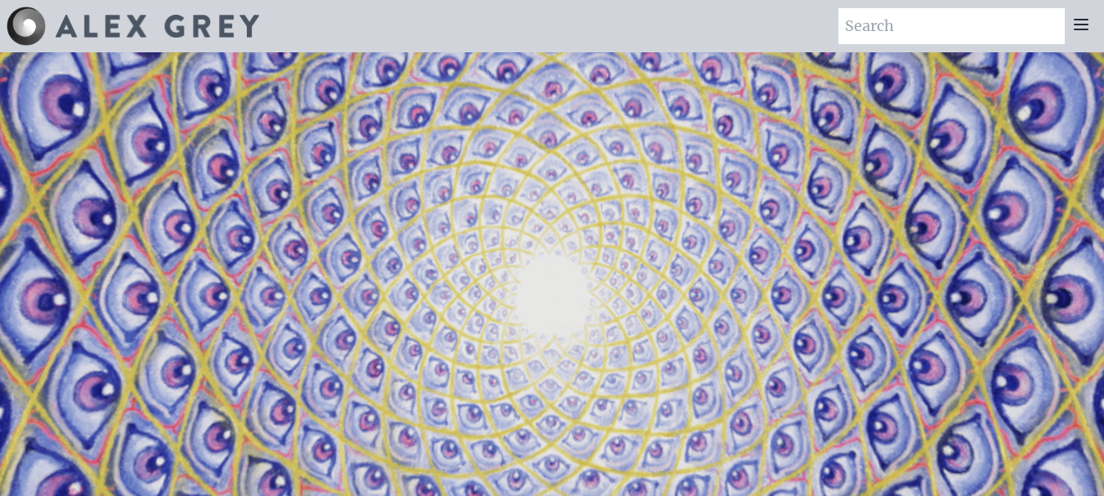
click at [1079, 23] on icon at bounding box center [1081, 25] width 20 height 20
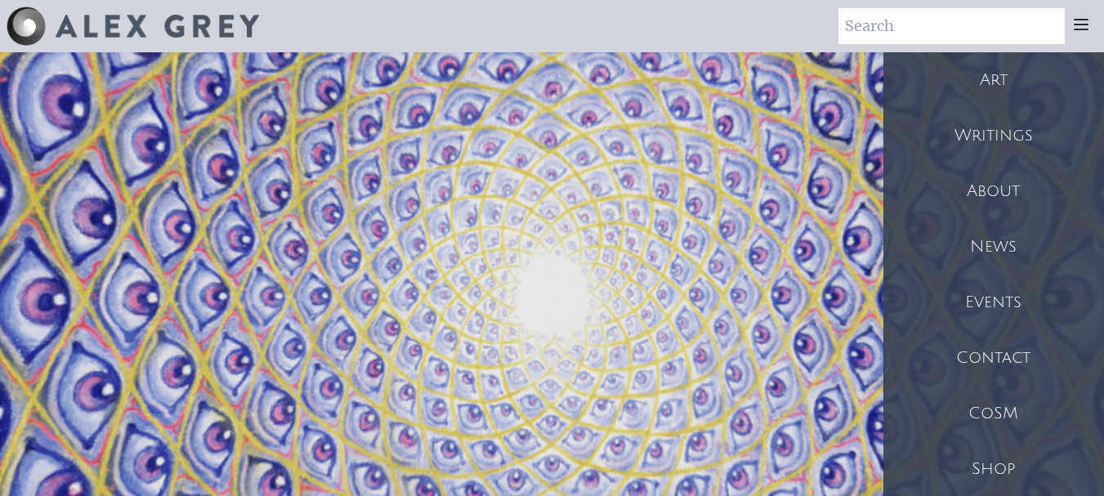
click at [998, 80] on div "Art" at bounding box center [993, 80] width 221 height 56
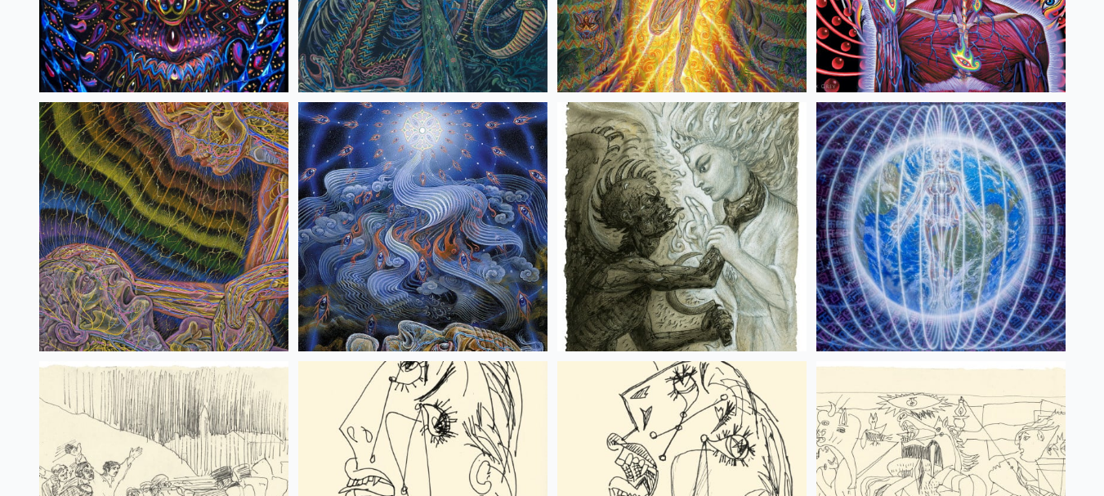
scroll to position [10461, 0]
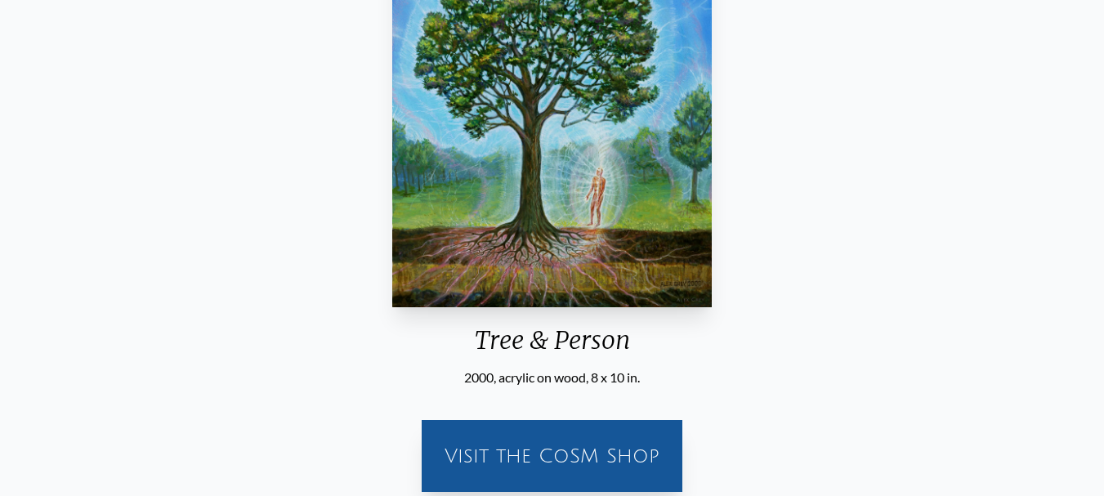
scroll to position [163, 0]
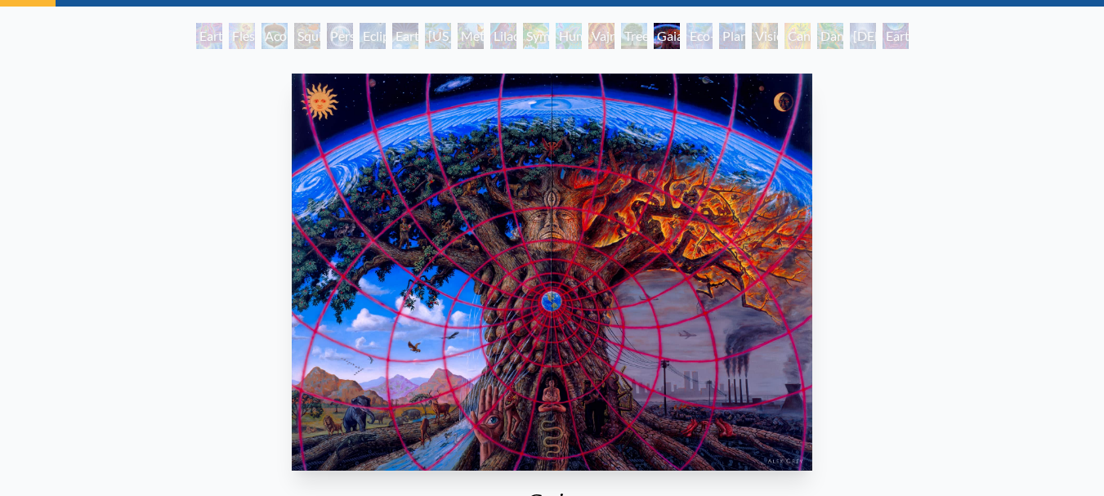
scroll to position [163, 0]
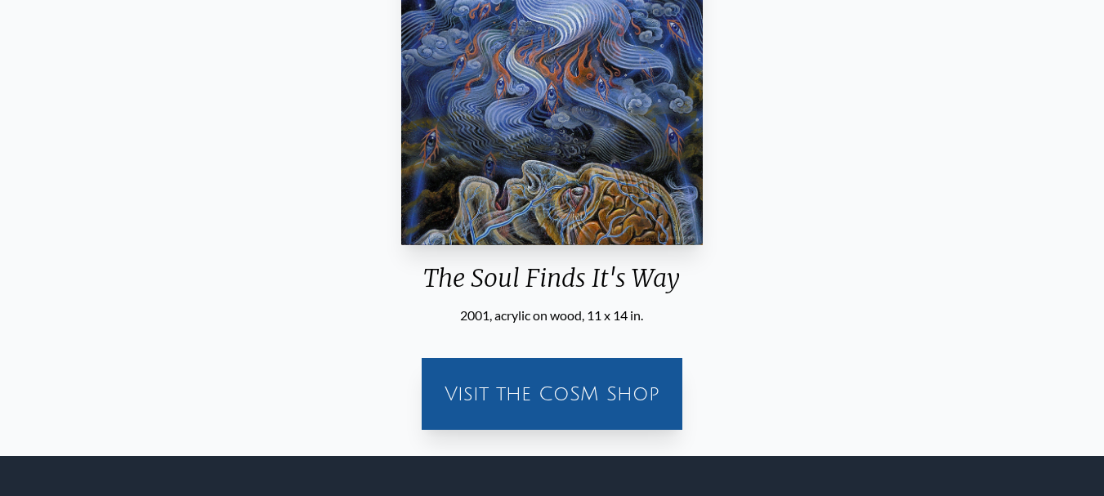
scroll to position [327, 0]
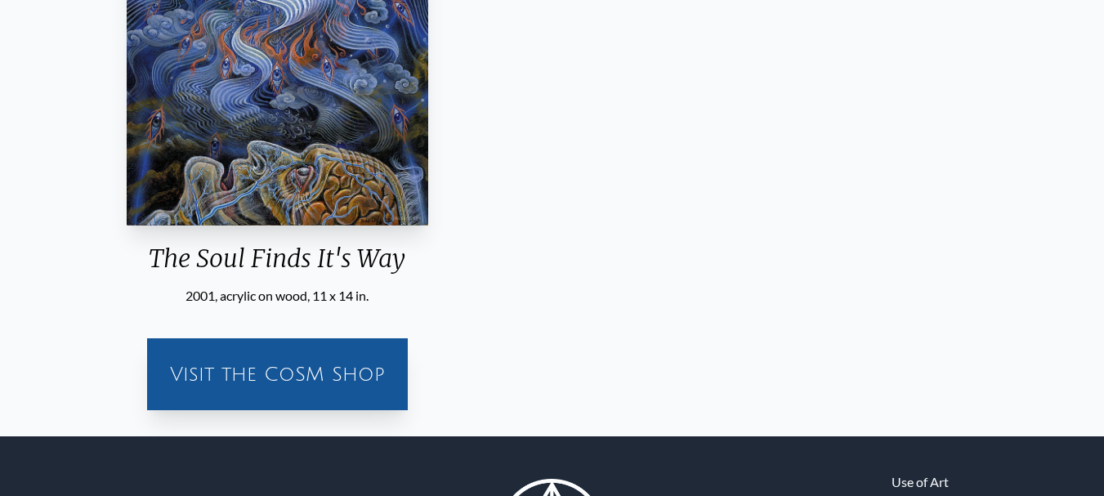
click at [432, 268] on div "The Soul Finds It's Way" at bounding box center [277, 265] width 315 height 42
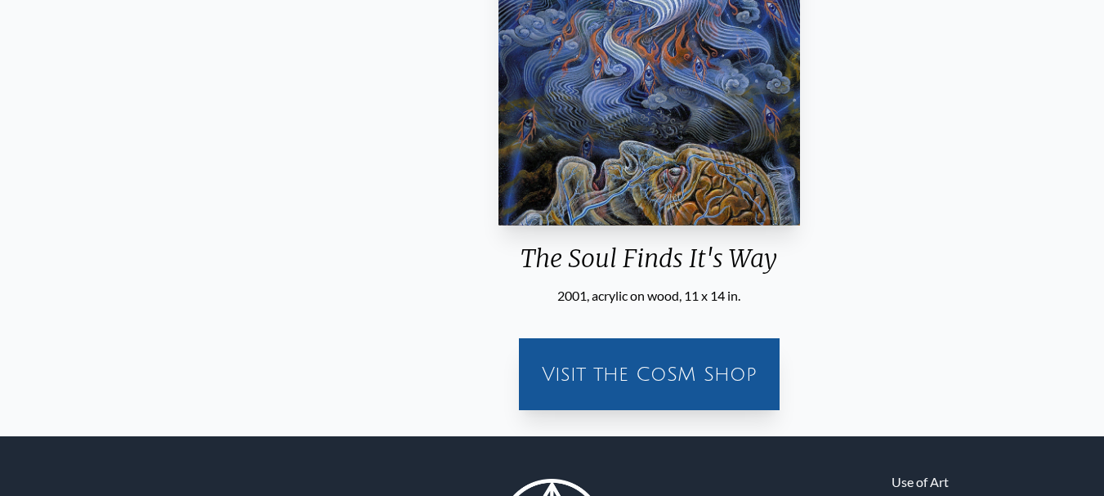
click at [525, 261] on div "The Soul Finds It's Way" at bounding box center [649, 265] width 315 height 42
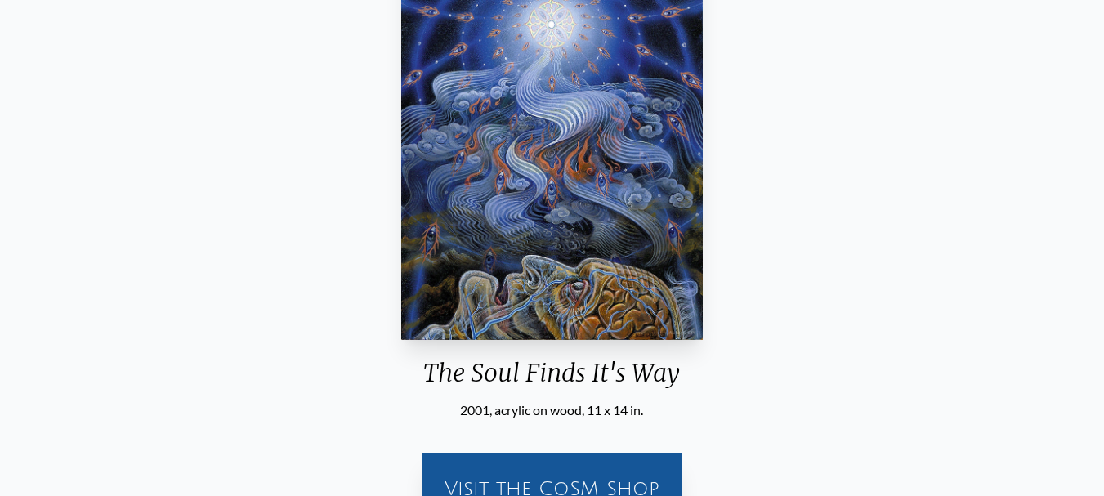
scroll to position [82, 0]
